Goal: Book appointment/travel/reservation

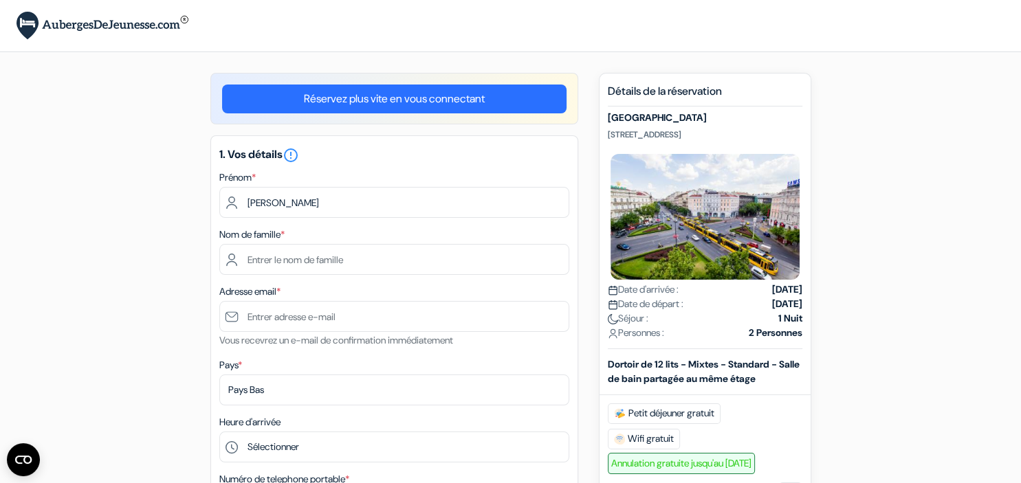
type input "Carmen"
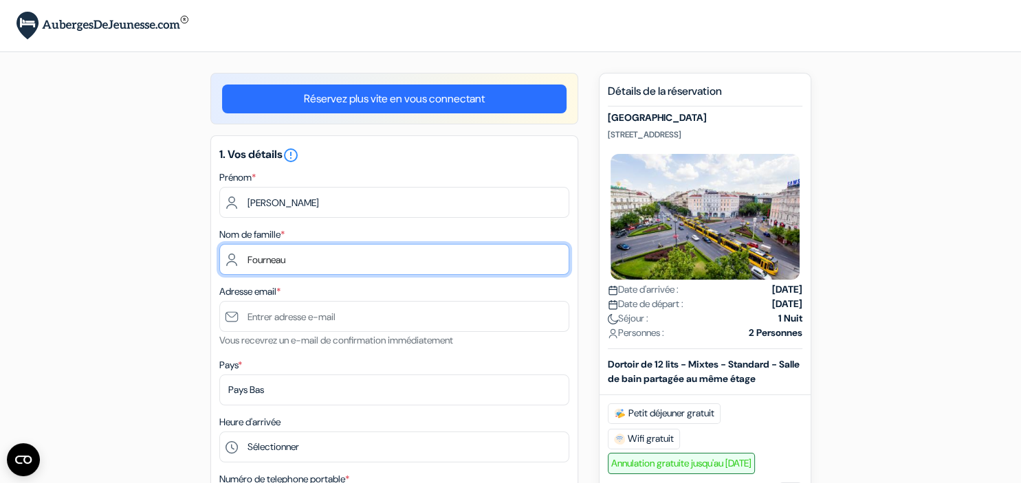
type input "Fourneau"
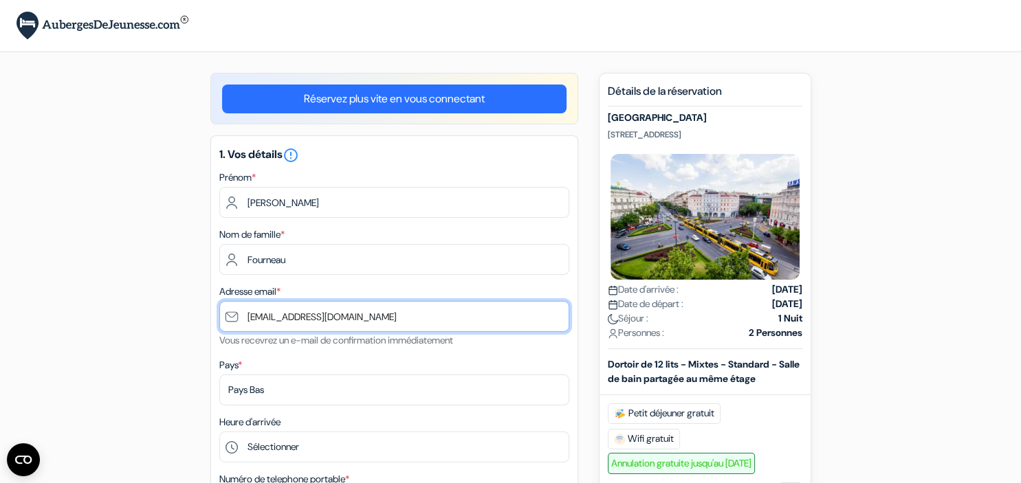
type input "[EMAIL_ADDRESS][DOMAIN_NAME]"
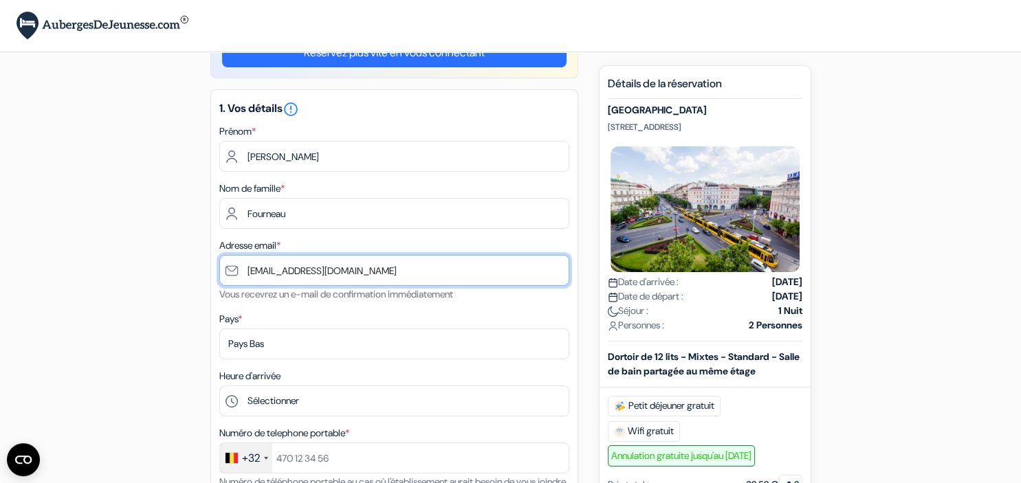
scroll to position [72, 0]
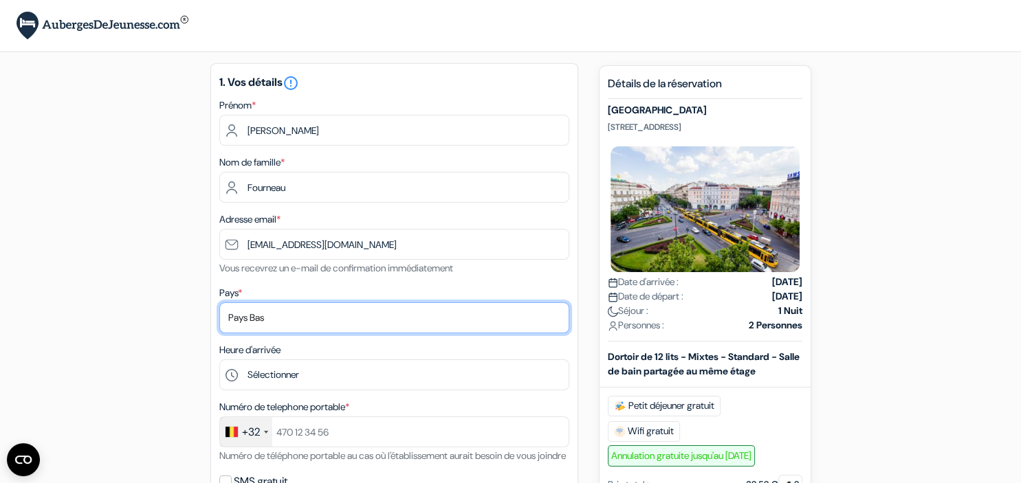
click at [219, 303] on select "Selectionner le pays Abkhazie Afghanistan Afrique Du sud Albanie Algérie Allema…" at bounding box center [394, 318] width 350 height 31
select select "25"
click option "Belgique" at bounding box center [0, 0] width 0 height 0
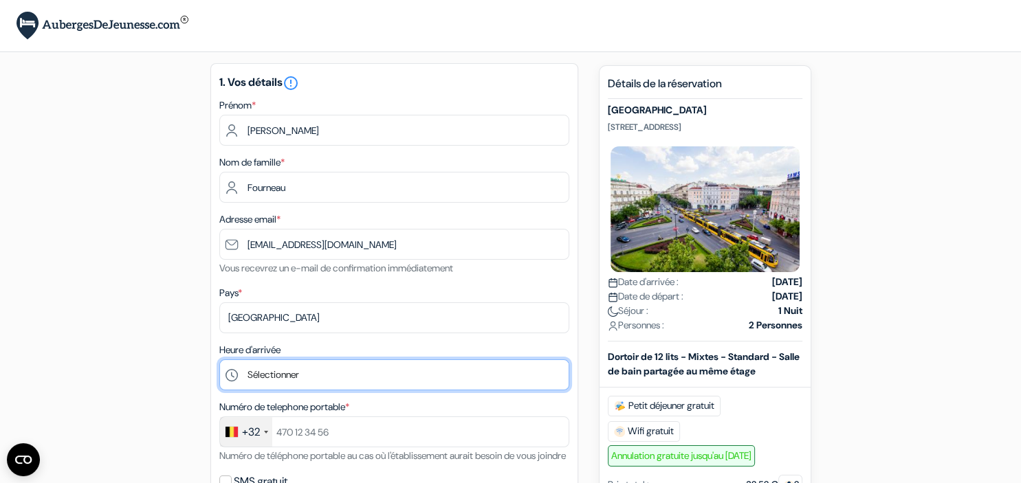
click at [219, 360] on select "Sélectionner 1:00 2:00 3:00 4:00 5:00 6:00 7:00 8:00 9:00 10:00 11:00 12:00 13:…" at bounding box center [394, 375] width 350 height 31
click option "19:00" at bounding box center [0, 0] width 0 height 0
click at [219, 360] on select "Sélectionner 1:00 2:00 3:00 4:00 5:00 6:00 7:00 8:00 9:00 10:00 11:00 12:00 13:…" at bounding box center [394, 375] width 350 height 31
select select "11"
click option "11:00" at bounding box center [0, 0] width 0 height 0
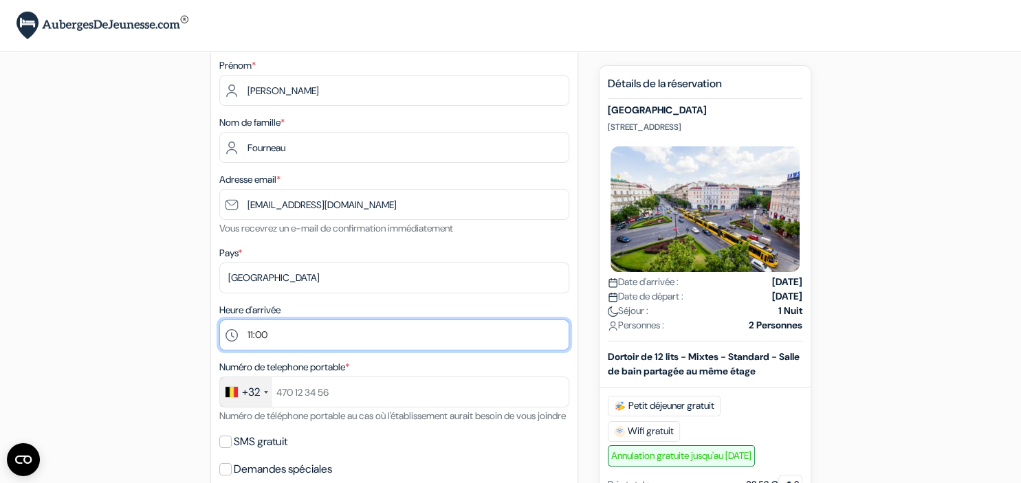
scroll to position [145, 0]
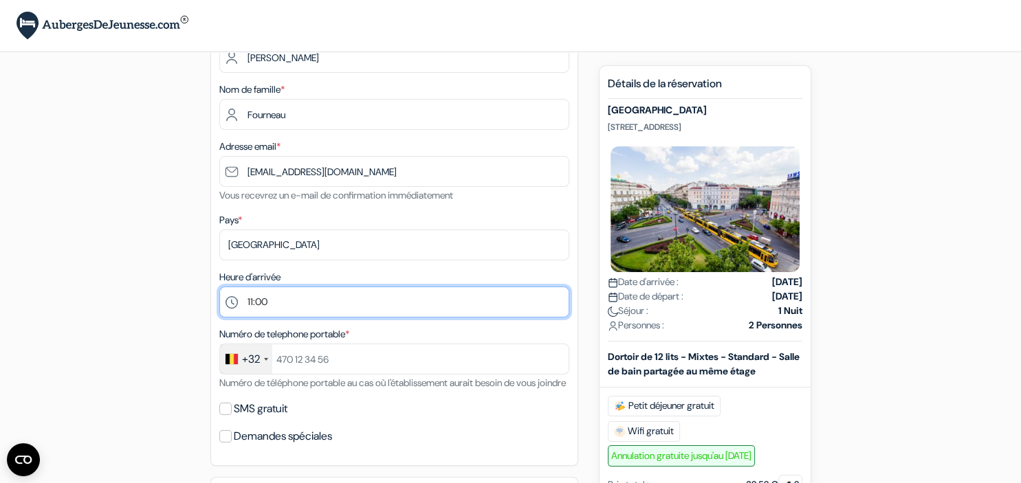
click at [219, 287] on select "Sélectionner 1:00 2:00 3:00 4:00 5:00 6:00 7:00 8:00 9:00 10:00 11:00 12:00 13:…" at bounding box center [394, 302] width 350 height 31
click at [270, 303] on select "Sélectionner 1:00 2:00 3:00 4:00 5:00 6:00 7:00 8:00 9:00 10:00 11:00 12:00 13:…" at bounding box center [394, 302] width 350 height 31
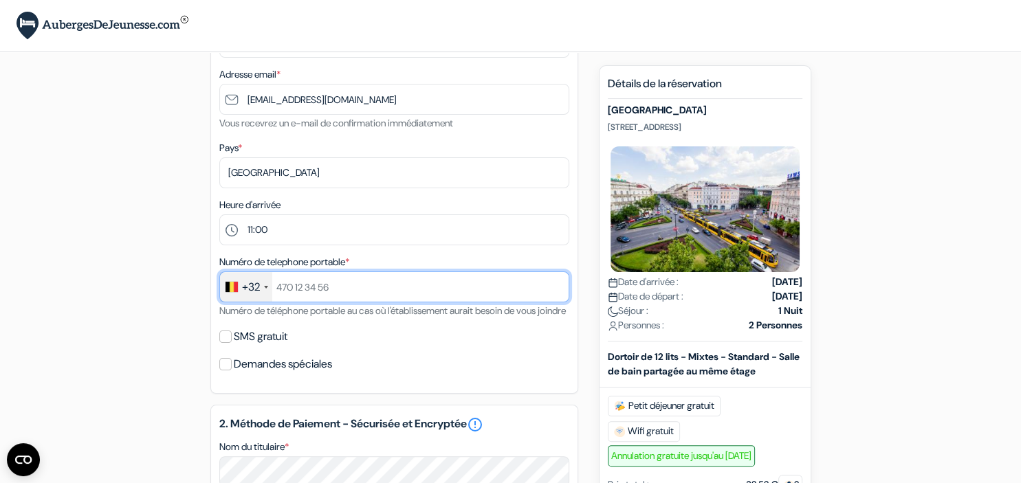
click at [289, 298] on input "text" at bounding box center [394, 287] width 350 height 31
type input "492653641"
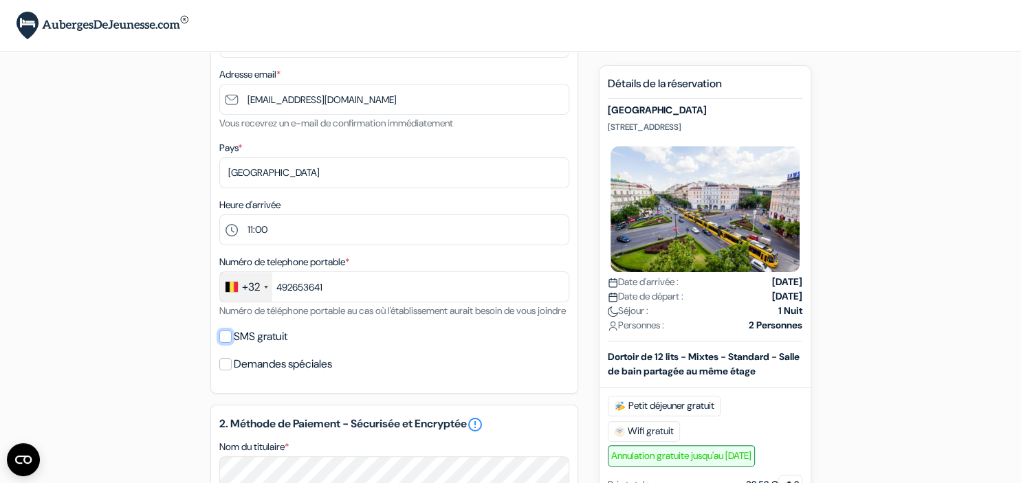
click at [224, 343] on input "SMS gratuit" at bounding box center [225, 337] width 12 height 12
checkbox input "true"
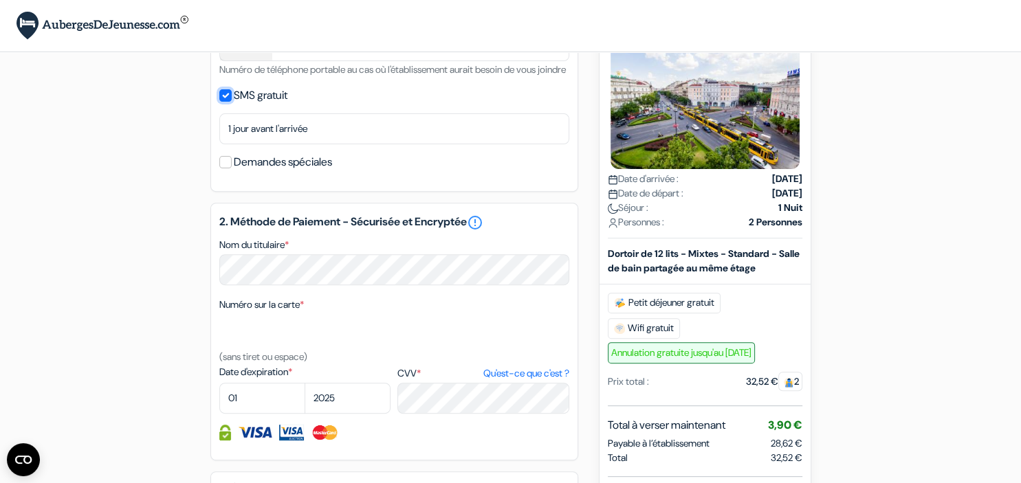
scroll to position [508, 0]
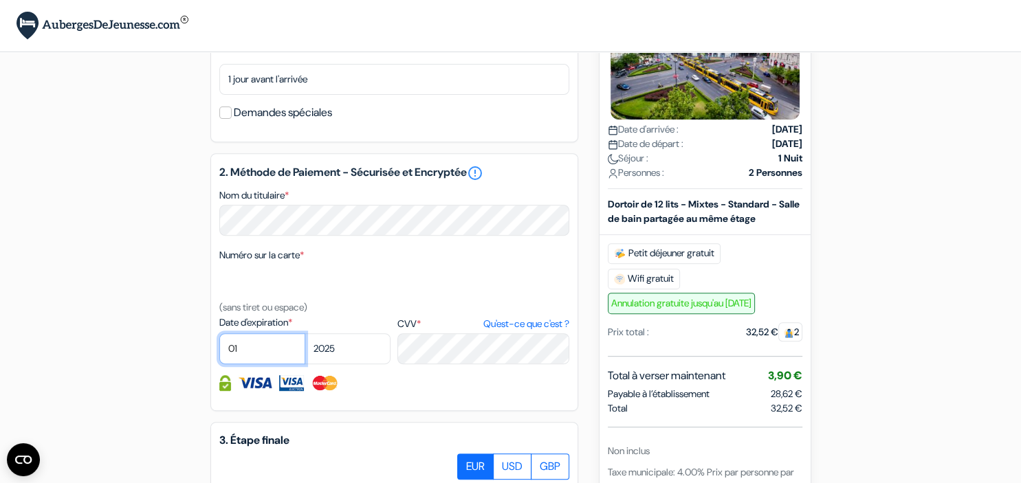
click at [219, 334] on select "01 02 03 04 05 06 07 08 09 10 11 12" at bounding box center [262, 349] width 86 height 31
select select "02"
click option "02" at bounding box center [0, 0] width 0 height 0
click at [305, 334] on select "2025 2026 2027 2028 2029 2030 2031 2032 2033 2034 2035 2036 2037 2038 2039 2040…" at bounding box center [348, 349] width 86 height 31
select select "2030"
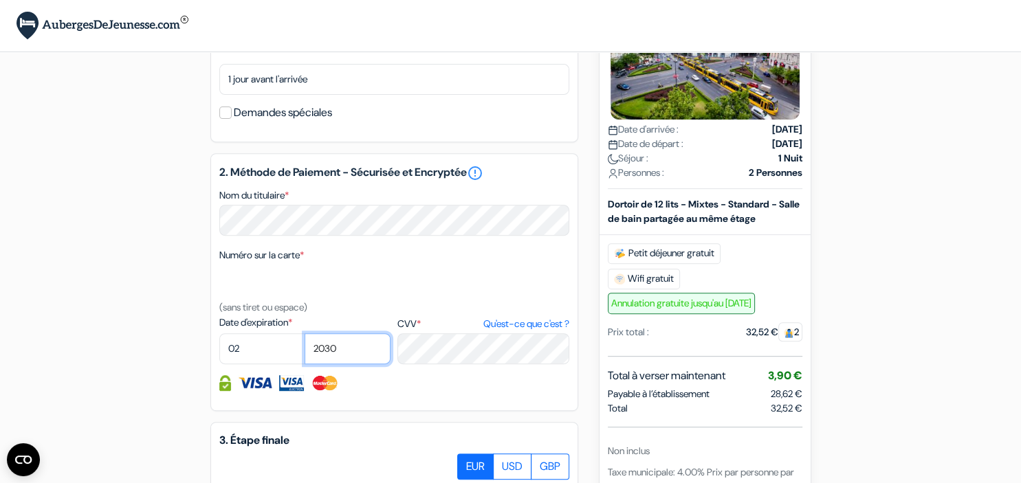
click option "2030" at bounding box center [0, 0] width 0 height 0
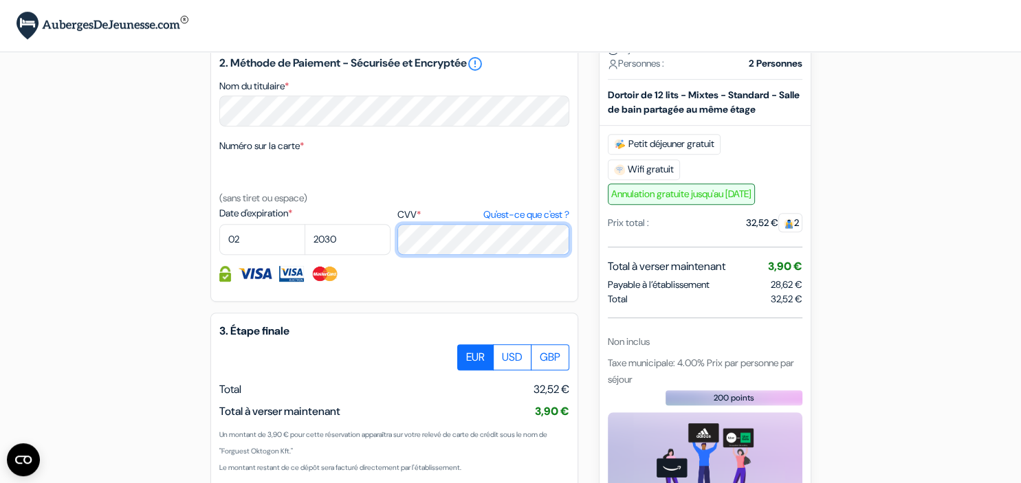
scroll to position [726, 0]
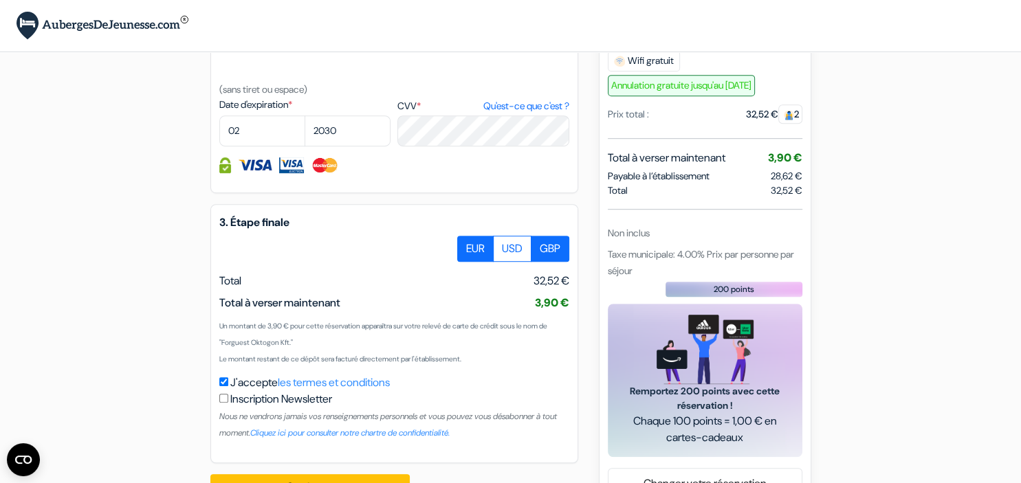
click at [560, 260] on label "GBP" at bounding box center [550, 249] width 39 height 26
click at [467, 245] on input "GBP" at bounding box center [462, 240] width 9 height 9
radio input "true"
click at [513, 262] on label "USD" at bounding box center [512, 249] width 39 height 26
click at [467, 245] on input "USD" at bounding box center [462, 240] width 9 height 9
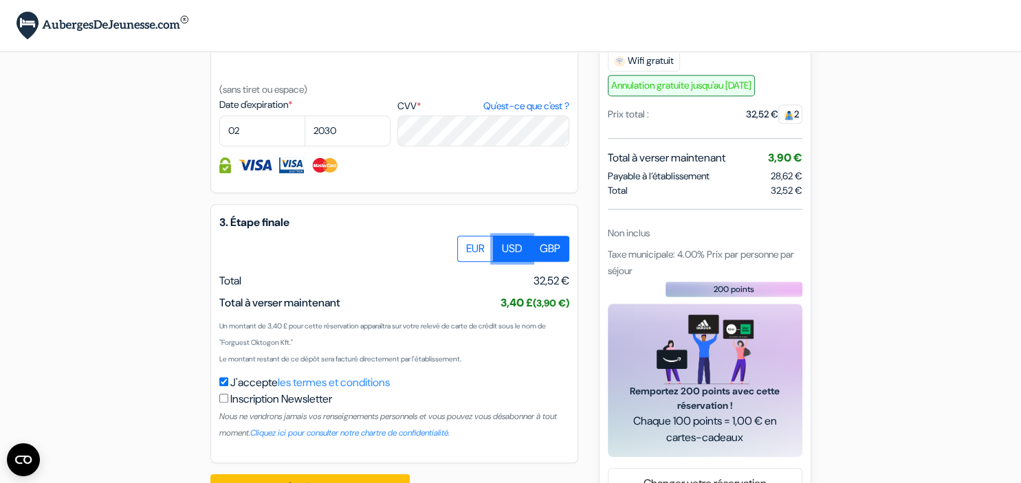
radio input "true"
click at [486, 262] on label "EUR" at bounding box center [475, 249] width 36 height 26
click at [467, 245] on input "EUR" at bounding box center [462, 240] width 9 height 9
radio input "true"
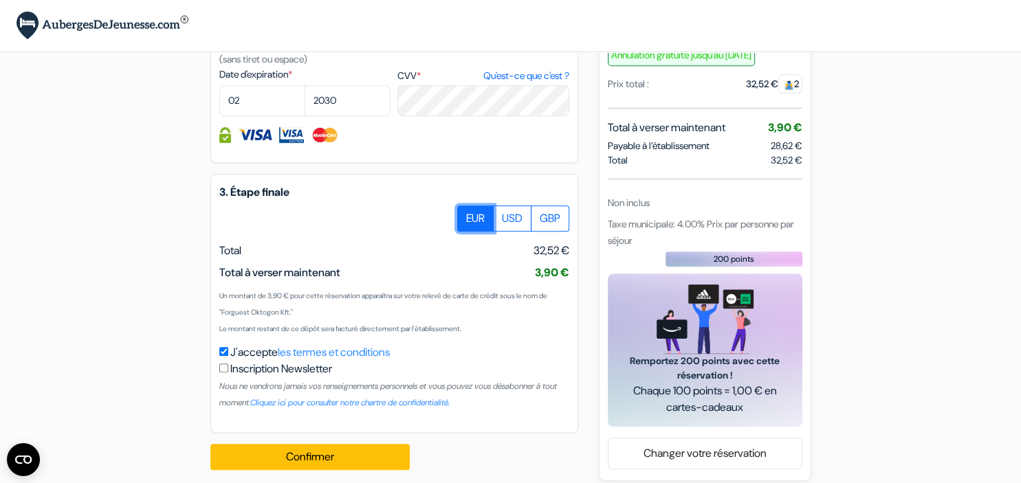
scroll to position [785, 0]
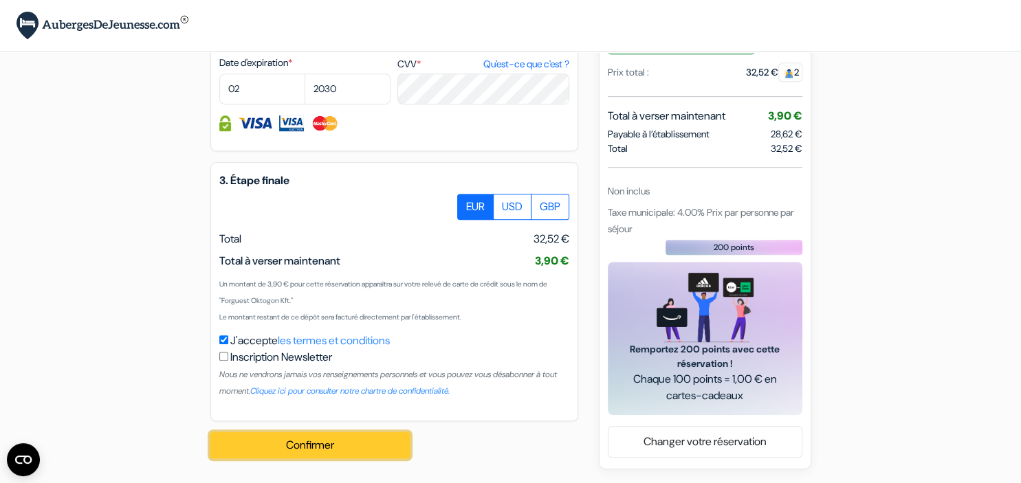
click at [351, 447] on button "Confirmer Loading..." at bounding box center [309, 446] width 199 height 26
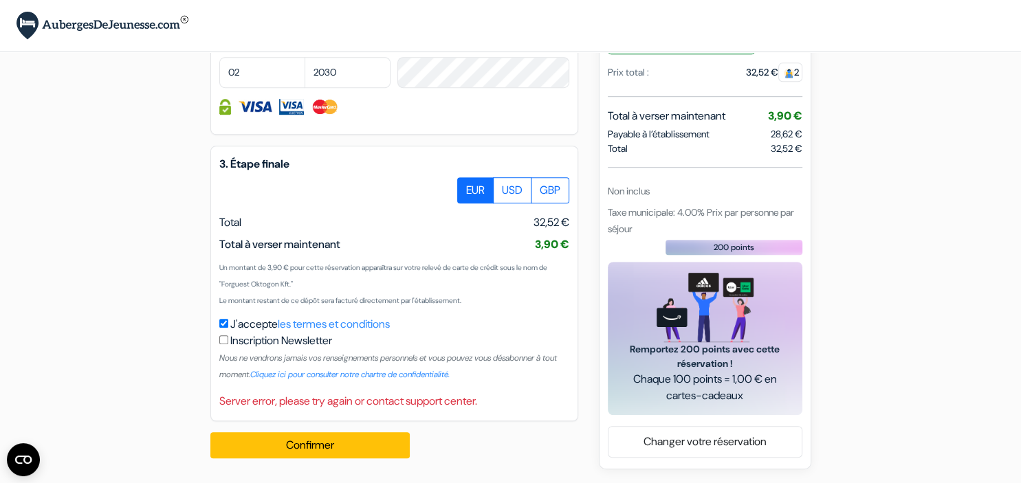
scroll to position [801, 0]
click at [369, 450] on button "Confirmer Loading..." at bounding box center [309, 446] width 199 height 26
click at [400, 449] on button "Confirmer Loading..." at bounding box center [309, 446] width 199 height 26
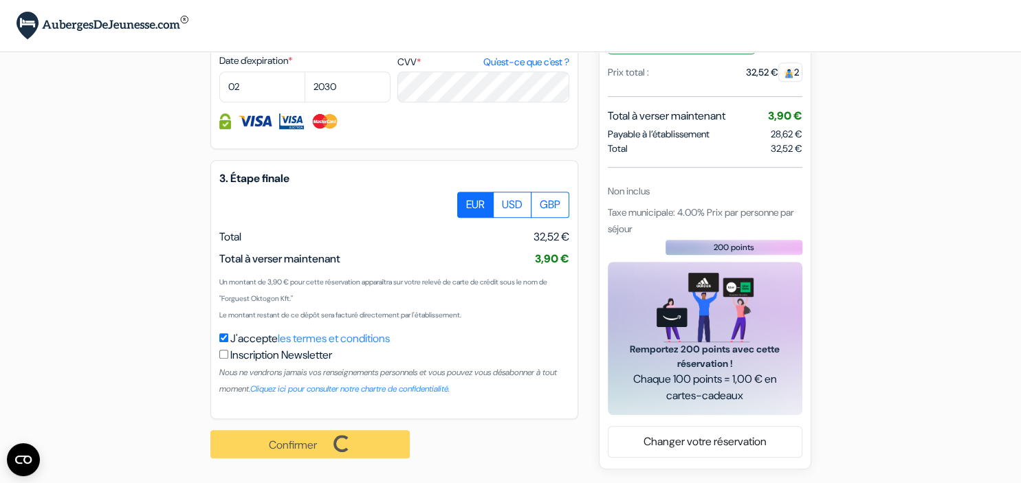
scroll to position [714, 0]
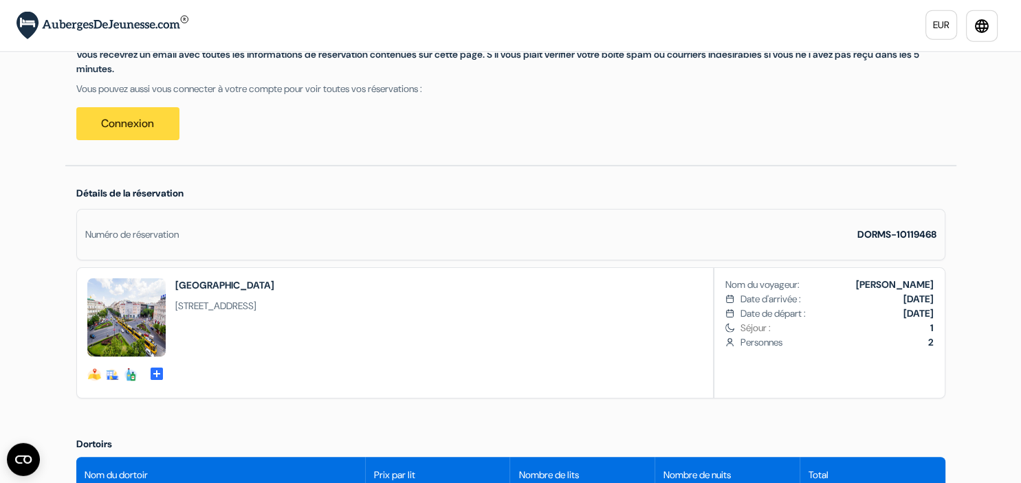
scroll to position [145, 0]
